Goal: Information Seeking & Learning: Learn about a topic

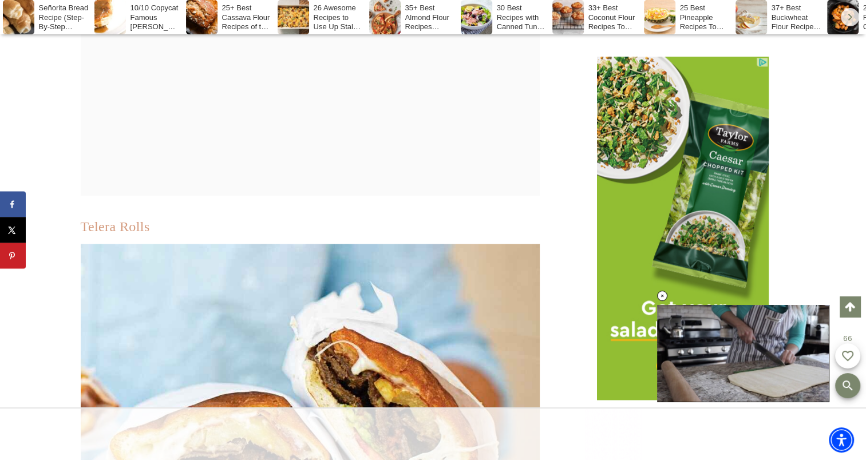
click at [137, 219] on link "Telera Rolls" at bounding box center [115, 226] width 69 height 15
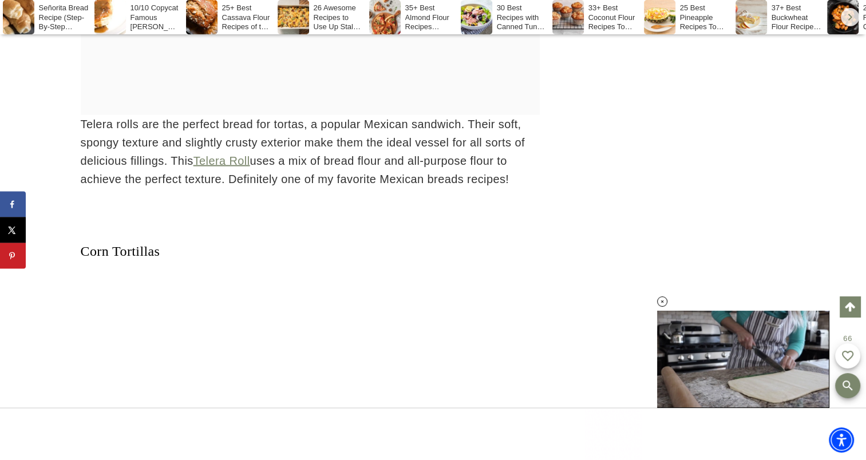
scroll to position [6391, 0]
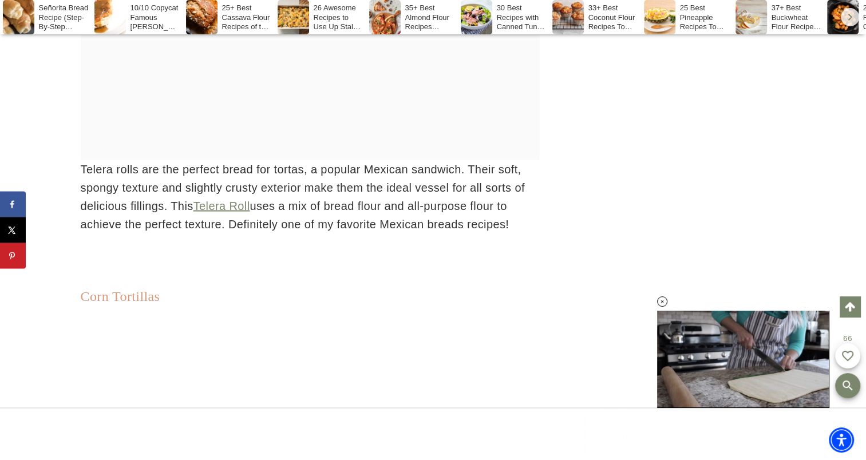
click at [122, 288] on link "Corn Tortillas" at bounding box center [121, 295] width 80 height 15
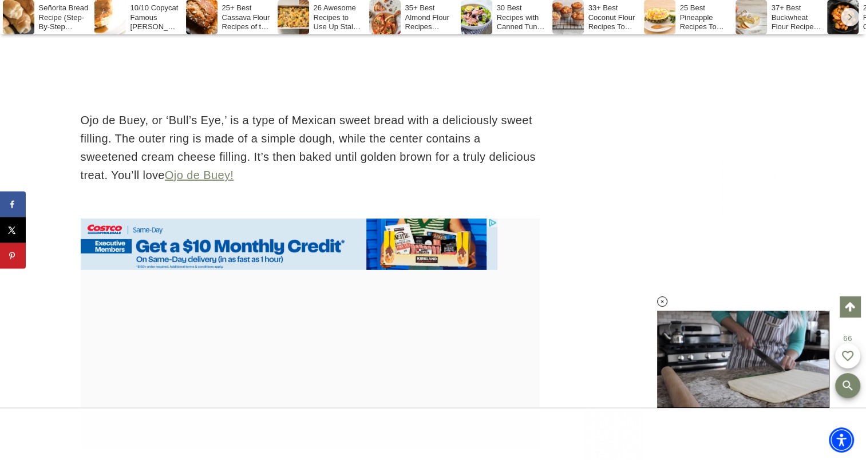
scroll to position [7992, 0]
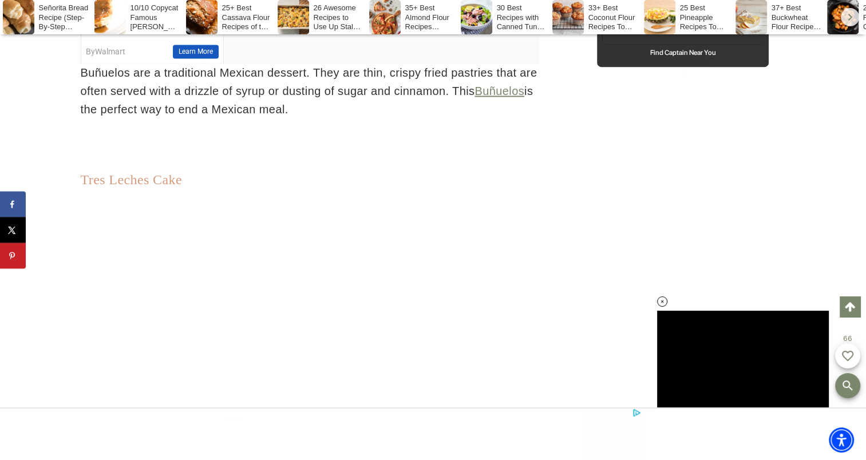
click at [133, 172] on link "Tres Leches Cake" at bounding box center [131, 179] width 101 height 15
